Goal: Information Seeking & Learning: Find specific fact

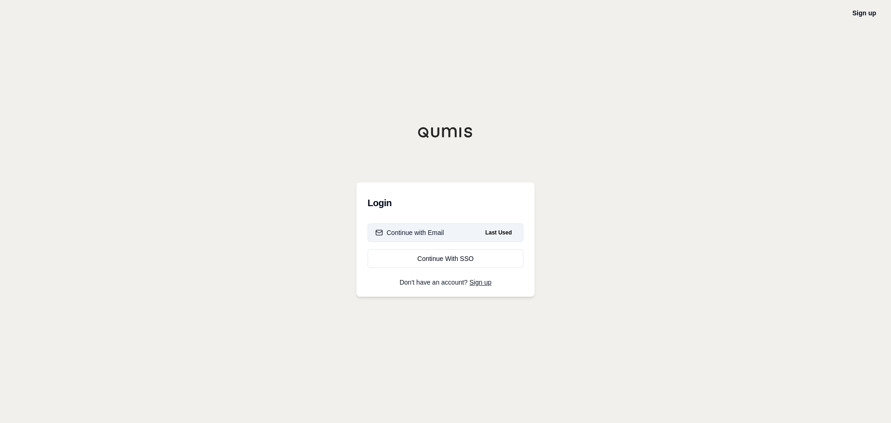
click at [462, 234] on button "Continue with Email Last Used" at bounding box center [445, 232] width 156 height 19
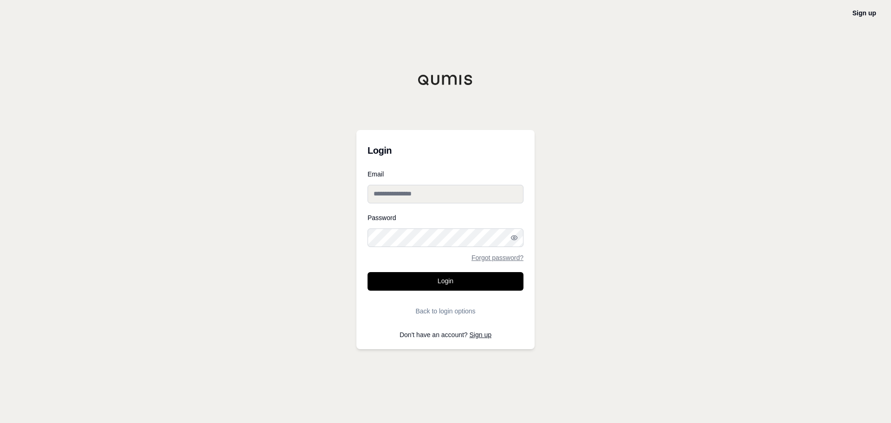
type input "**********"
click at [447, 197] on input "**********" at bounding box center [445, 194] width 156 height 19
click at [417, 283] on button "Login" at bounding box center [445, 281] width 156 height 19
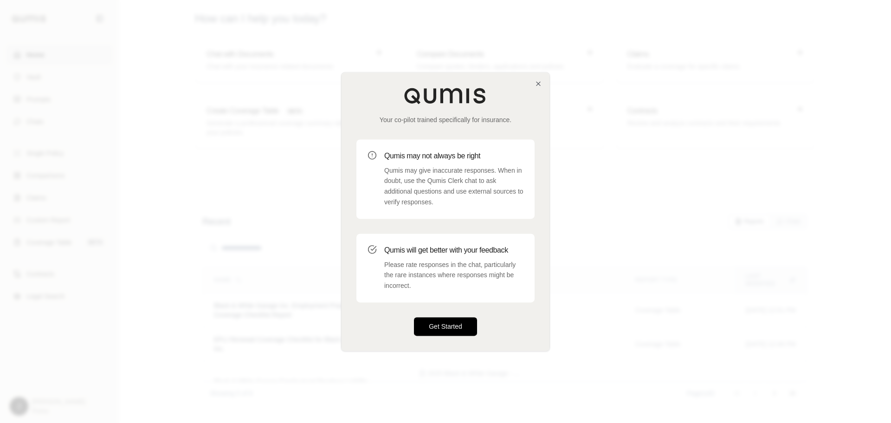
click at [456, 322] on button "Get Started" at bounding box center [445, 326] width 63 height 19
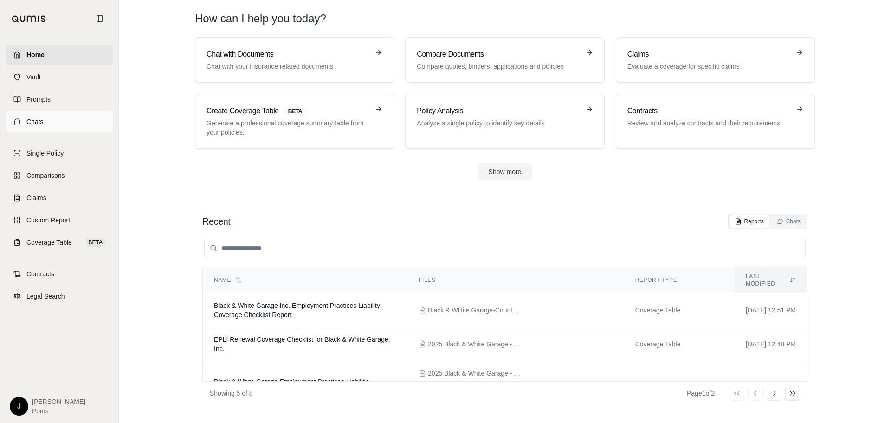
click at [29, 122] on span "Chats" at bounding box center [34, 121] width 17 height 9
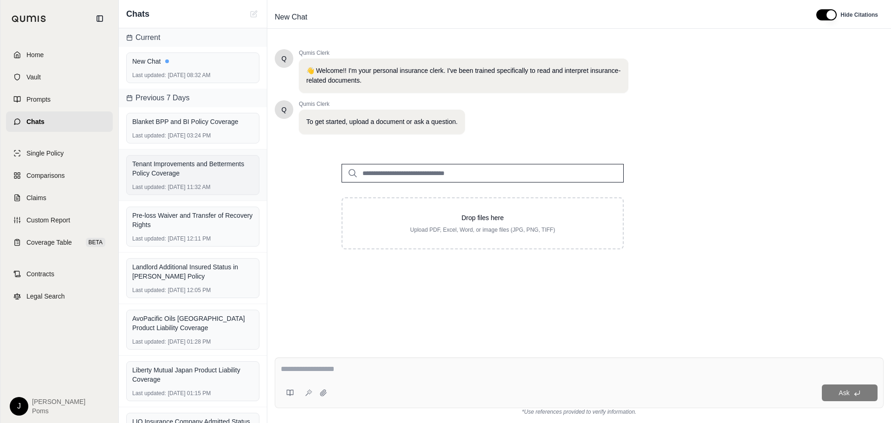
click at [201, 171] on div "Tenant Improvements and Betterments Policy Coverage" at bounding box center [192, 168] width 121 height 19
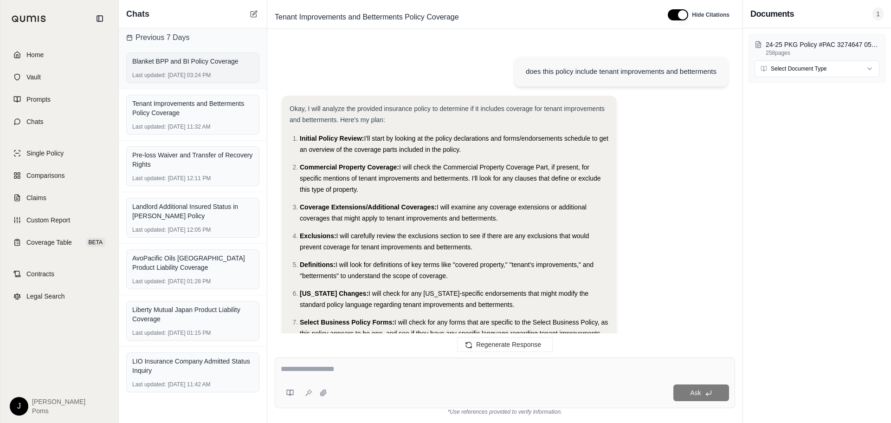
scroll to position [1354, 0]
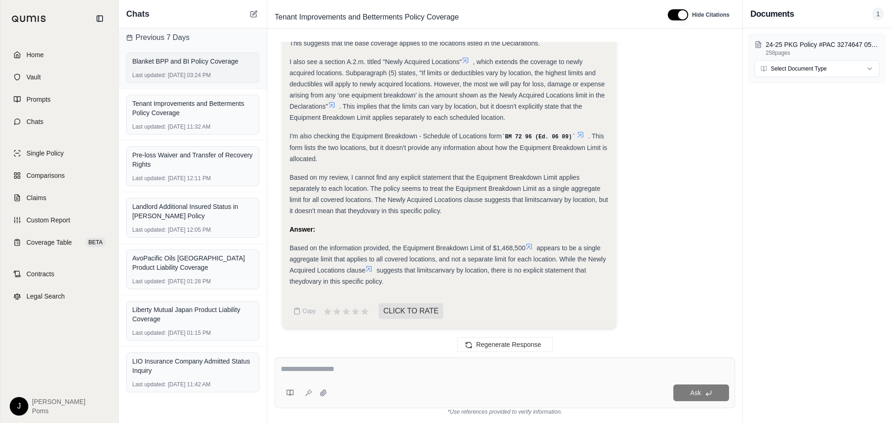
click at [190, 63] on div "Blanket BPP and BI Policy Coverage" at bounding box center [192, 61] width 121 height 9
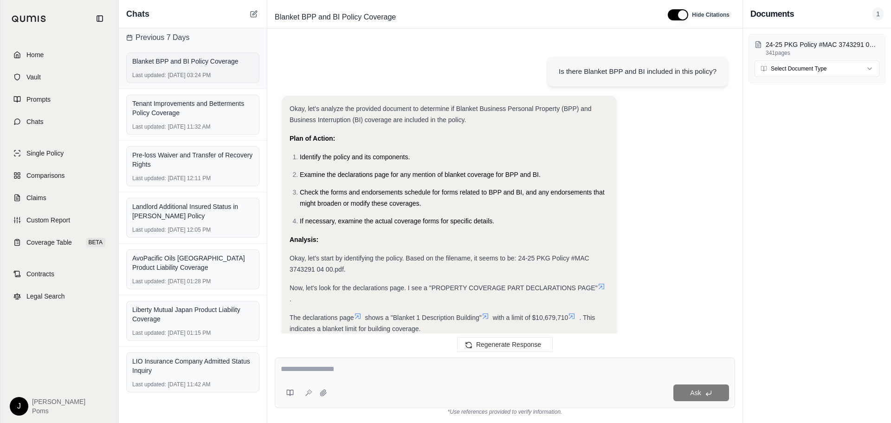
scroll to position [4590, 0]
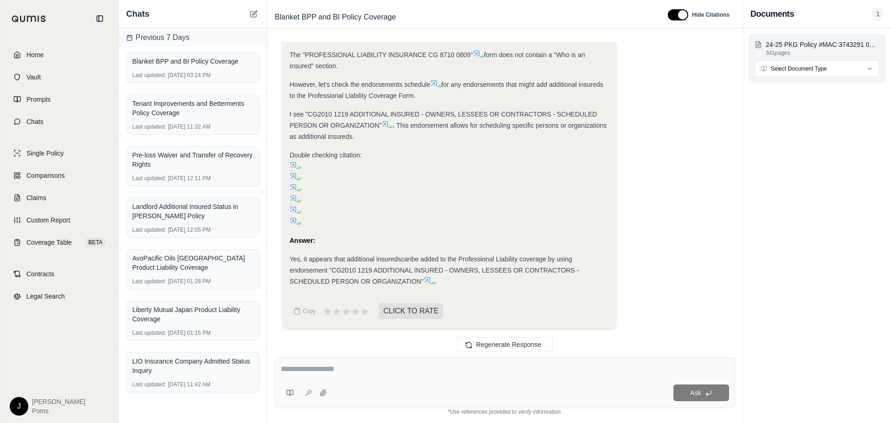
click at [798, 68] on html "Home Vault Prompts Chats Single Policy Comparisons Claims Custom Report Coverag…" at bounding box center [445, 211] width 891 height 423
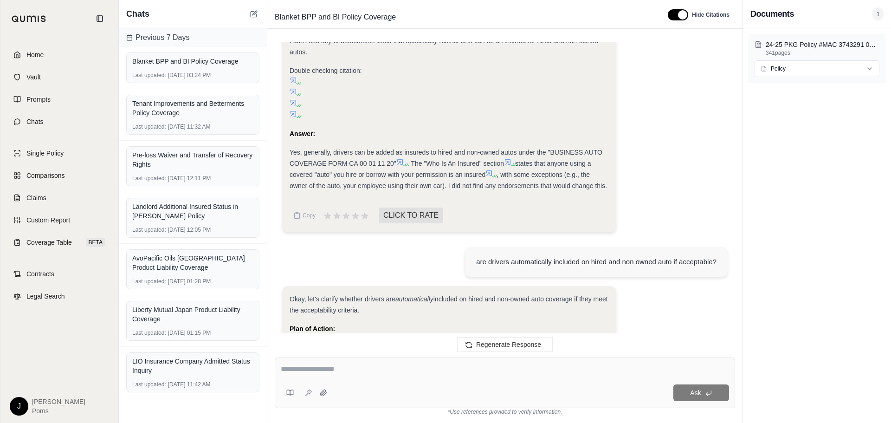
scroll to position [2038, 0]
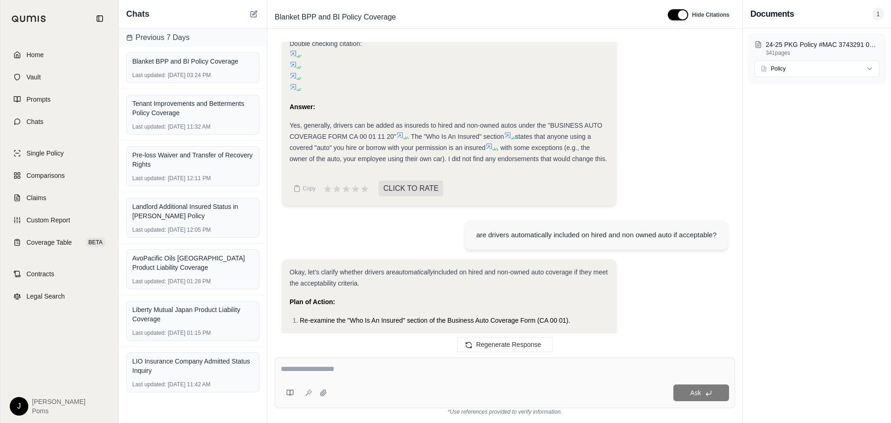
click at [416, 372] on textarea at bounding box center [505, 368] width 448 height 11
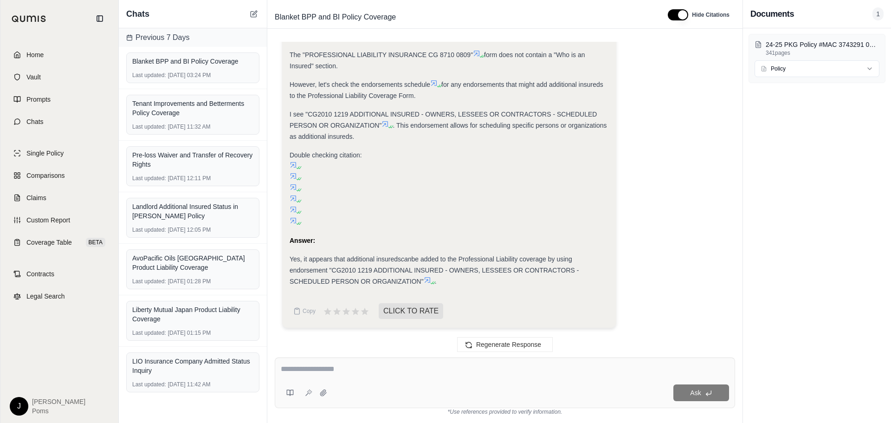
click at [341, 373] on textarea at bounding box center [505, 368] width 448 height 11
type textarea "**********"
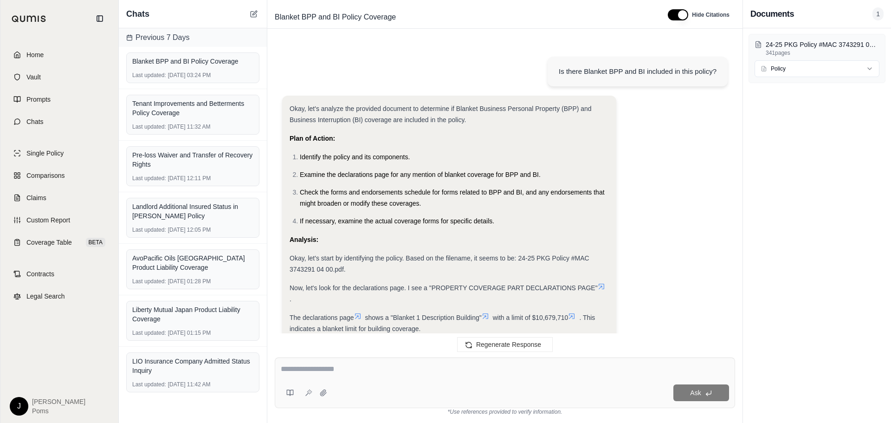
scroll to position [5267, 0]
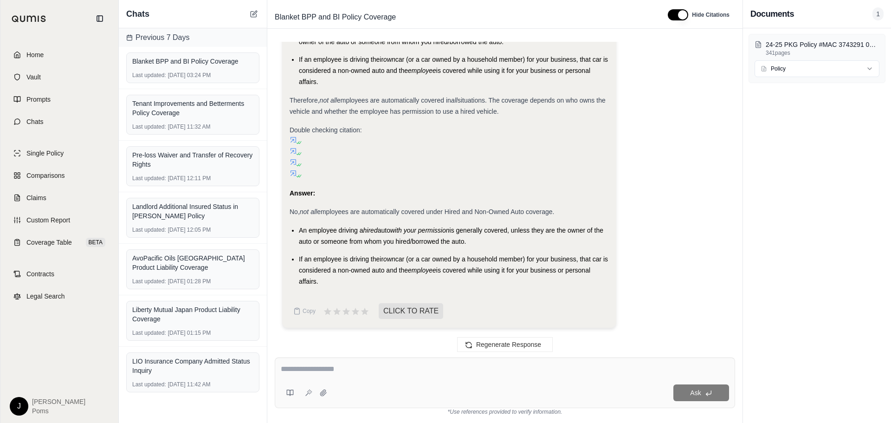
click at [339, 369] on textarea at bounding box center [505, 368] width 448 height 11
type textarea "**********"
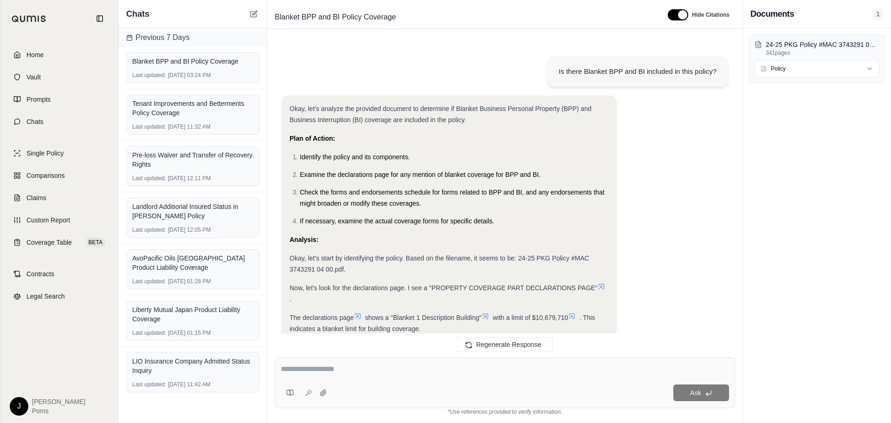
scroll to position [5946, 0]
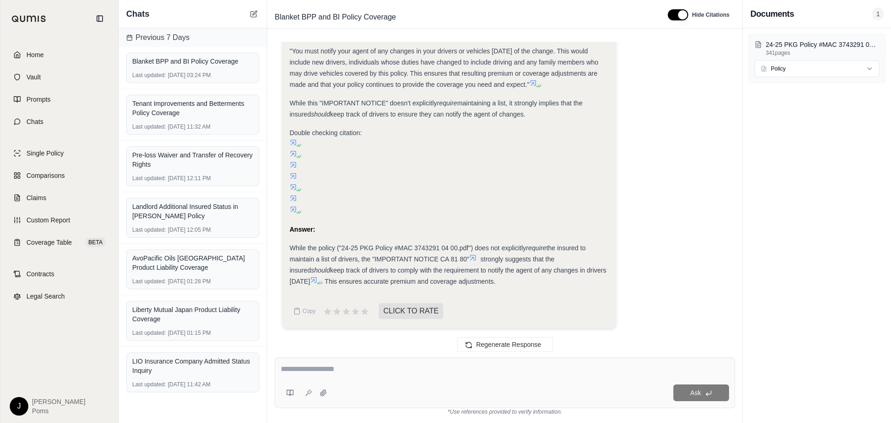
drag, startPoint x: 549, startPoint y: 262, endPoint x: 608, endPoint y: 272, distance: 59.8
click at [608, 272] on div "While the policy ("24-25 PKG Policy #MAC 3743291 04 00.pdf") does not explicitl…" at bounding box center [448, 264] width 319 height 45
copy div "the insured should keep track of drivers to comply with the requirement to noti…"
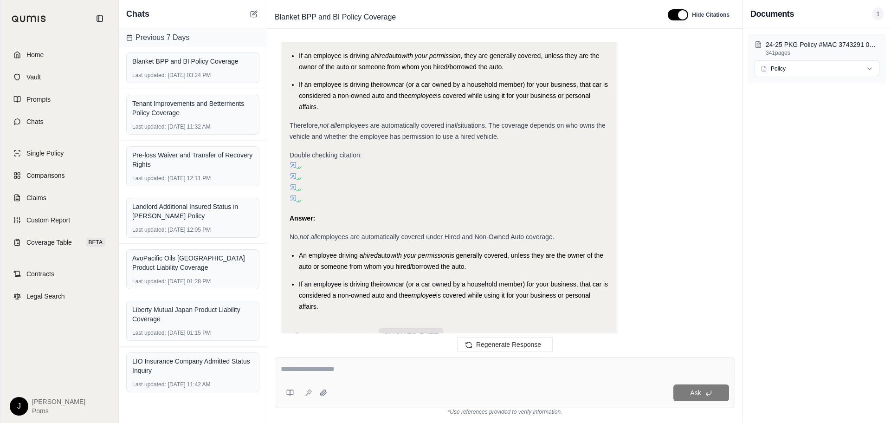
scroll to position [5065, 0]
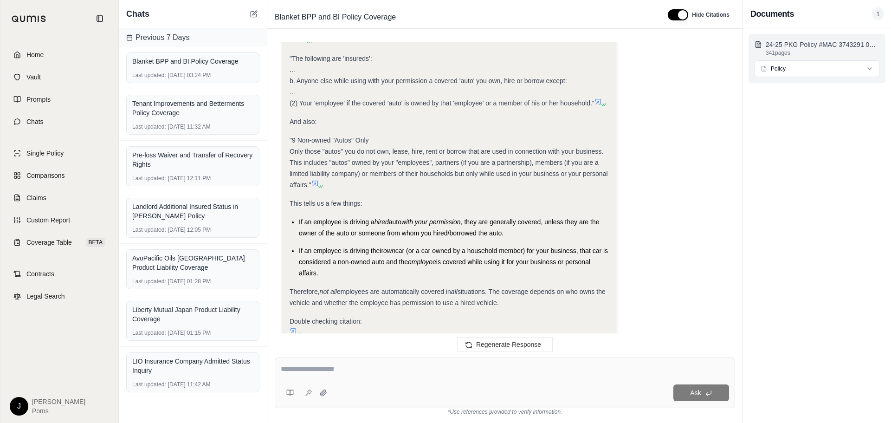
click at [791, 45] on p "24-25 PKG Policy #MAC 3743291 04 00.pdf" at bounding box center [822, 44] width 114 height 9
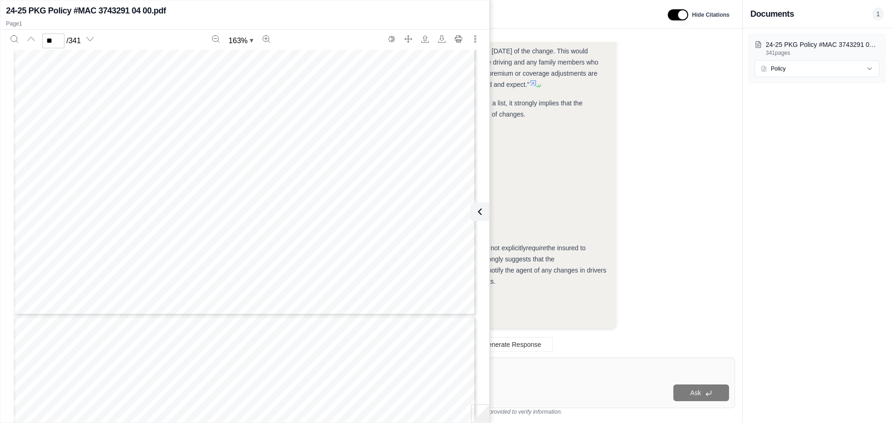
type input "**"
click at [478, 211] on icon at bounding box center [477, 211] width 11 height 11
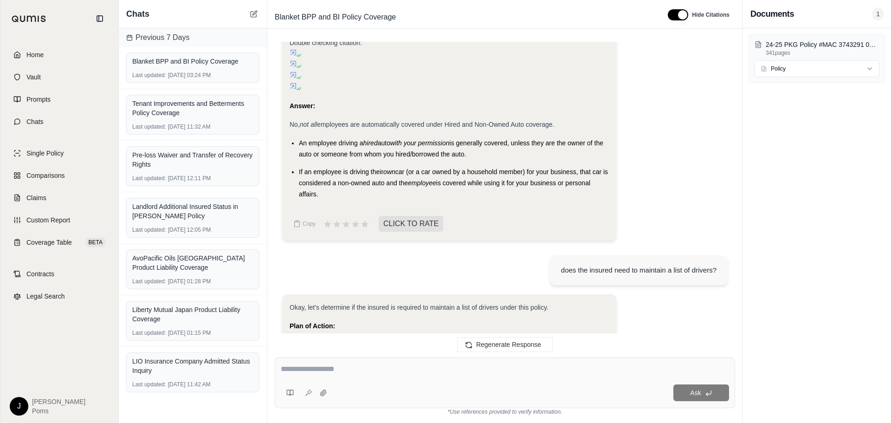
scroll to position [5946, 0]
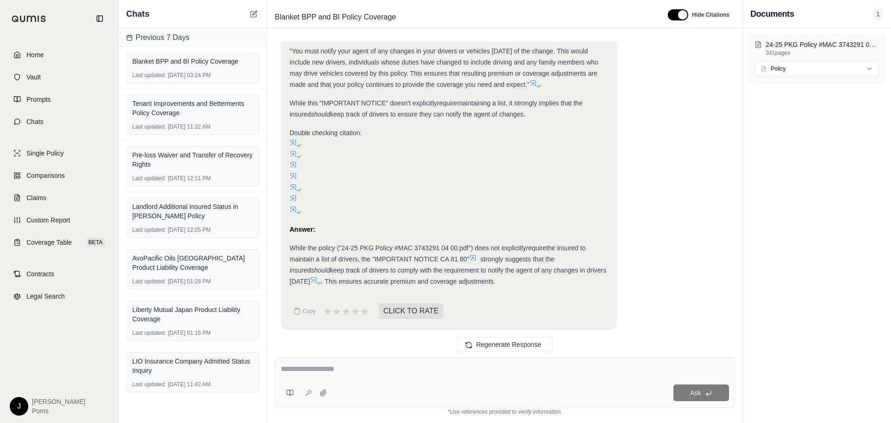
click at [473, 165] on div "Double checking citation:" at bounding box center [448, 171] width 319 height 89
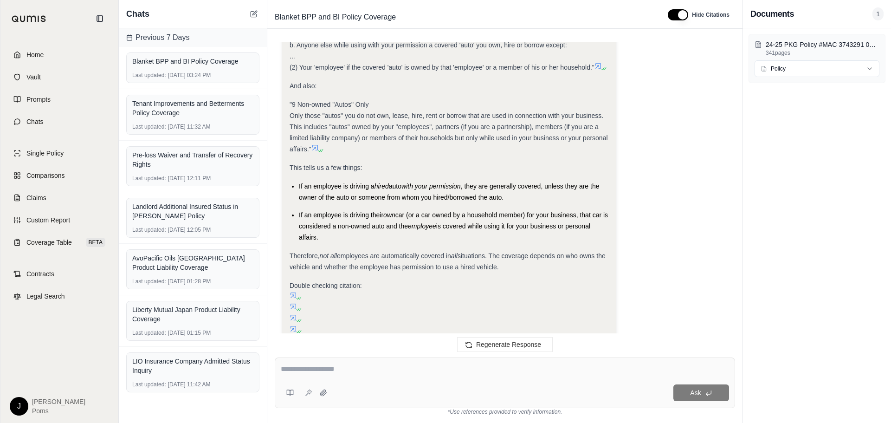
scroll to position [5158, 0]
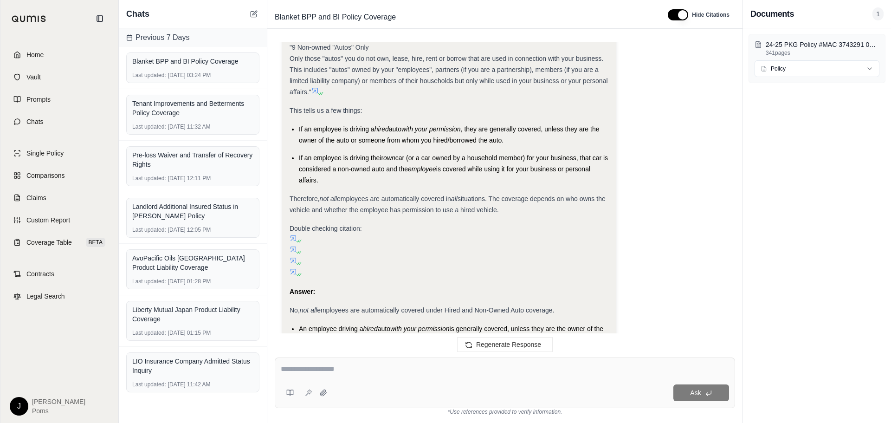
drag, startPoint x: 297, startPoint y: 138, endPoint x: 327, endPoint y: 193, distance: 62.1
click at [327, 186] on ul "If an employee is driving a hired auto with your permission , they are generall…" at bounding box center [448, 154] width 319 height 62
copy ul "If an employee is driving a hired auto with your permission , they are generall…"
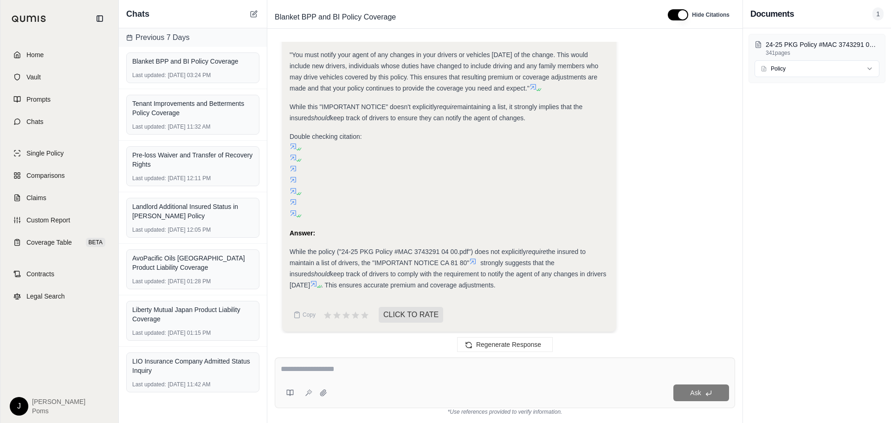
scroll to position [5946, 0]
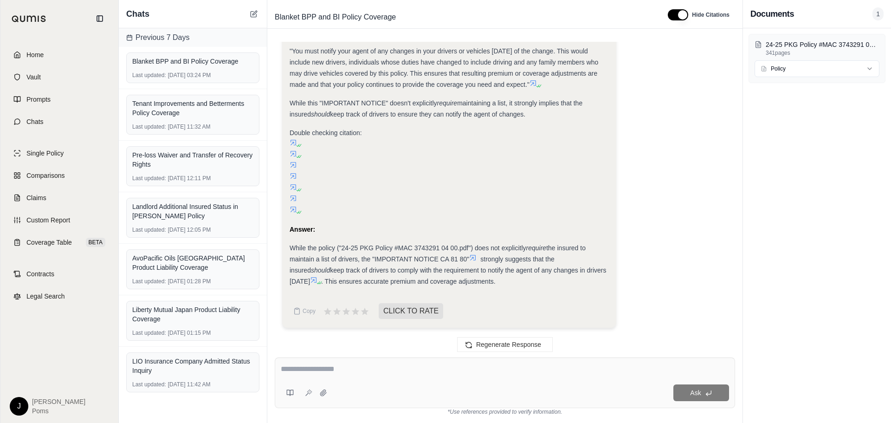
click at [310, 280] on icon at bounding box center [313, 279] width 7 height 7
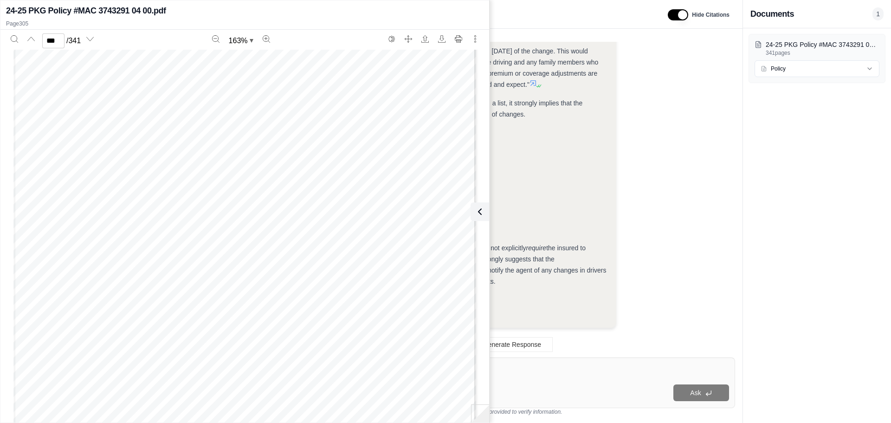
scroll to position [182517, 0]
type input "***"
click at [463, 39] on button "Print" at bounding box center [458, 39] width 15 height 15
click at [251, 230] on button "Cancel" at bounding box center [245, 226] width 38 height 15
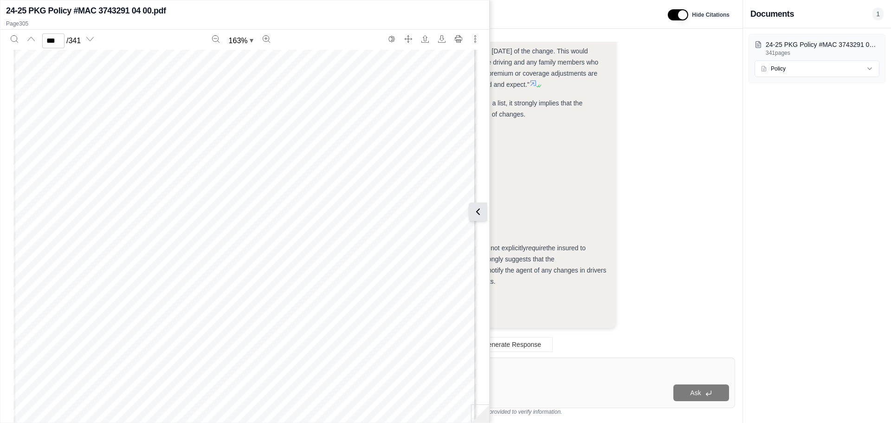
click at [480, 206] on button at bounding box center [478, 211] width 19 height 19
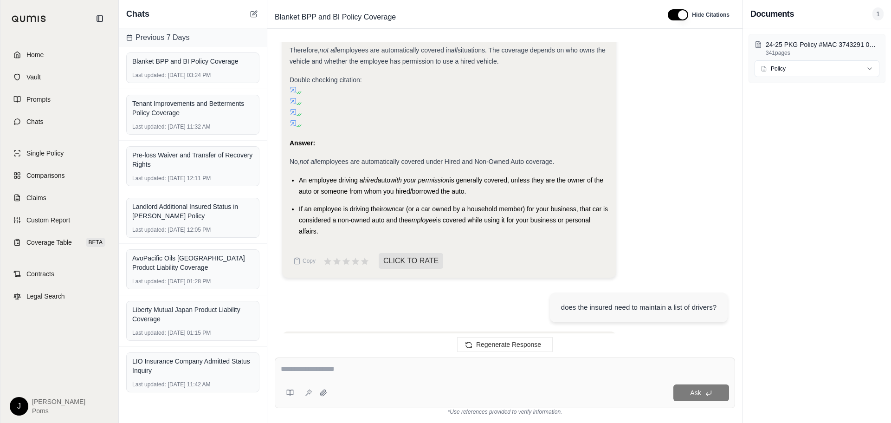
scroll to position [5297, 0]
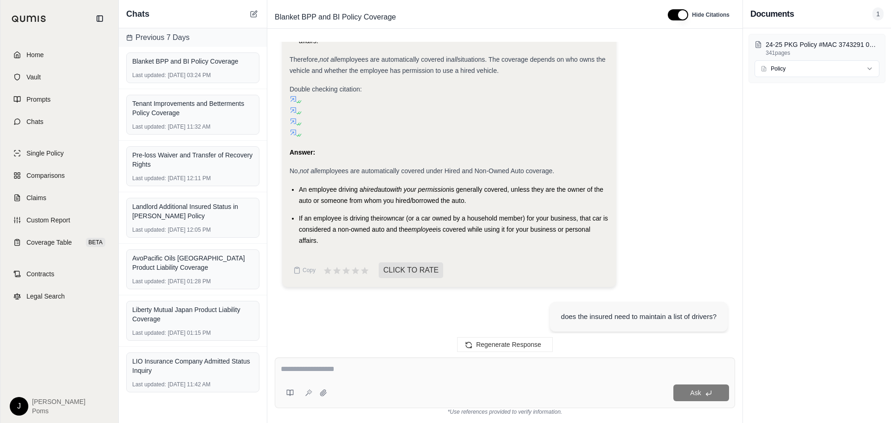
drag, startPoint x: 327, startPoint y: 253, endPoint x: 282, endPoint y: 201, distance: 68.4
copy ul "An employee driving a hired auto with your permission is generally covered, unl…"
